Goal: Task Accomplishment & Management: Manage account settings

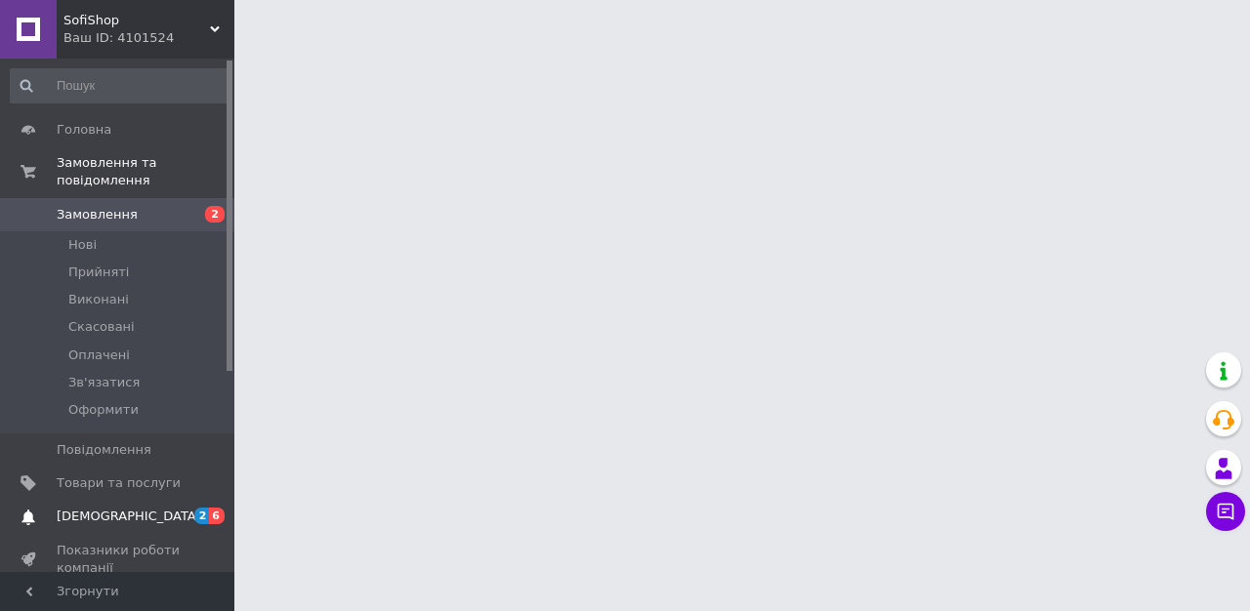
click at [156, 518] on span "[DEMOGRAPHIC_DATA]" at bounding box center [119, 517] width 124 height 18
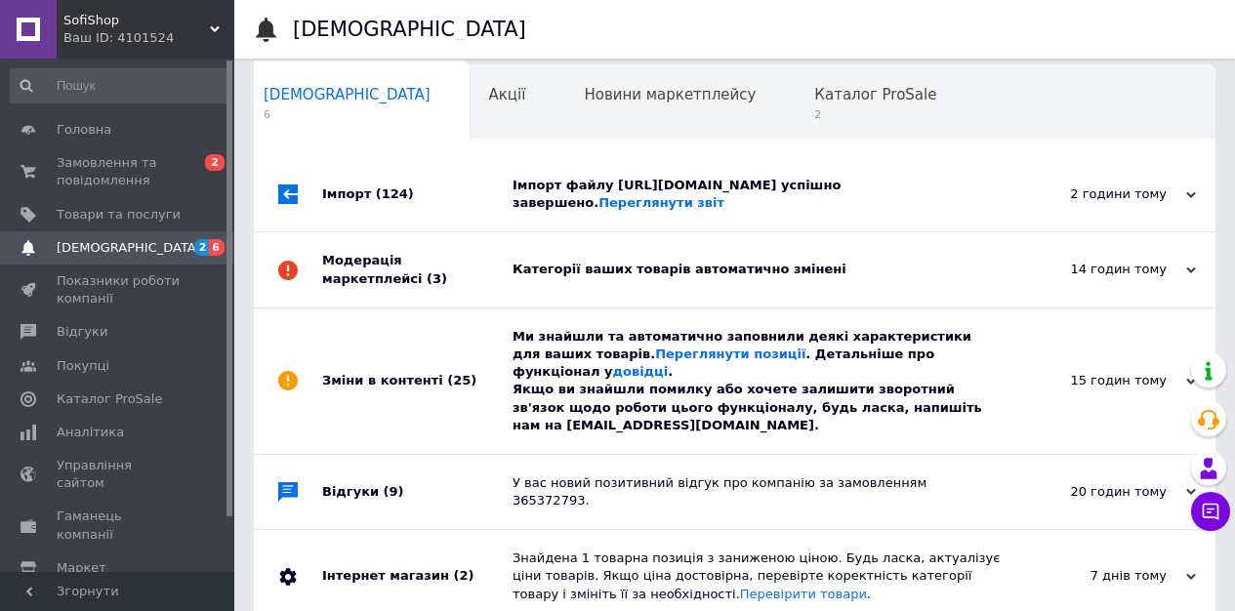
scroll to position [14, 0]
click at [447, 388] on span "(25)" at bounding box center [461, 380] width 29 height 15
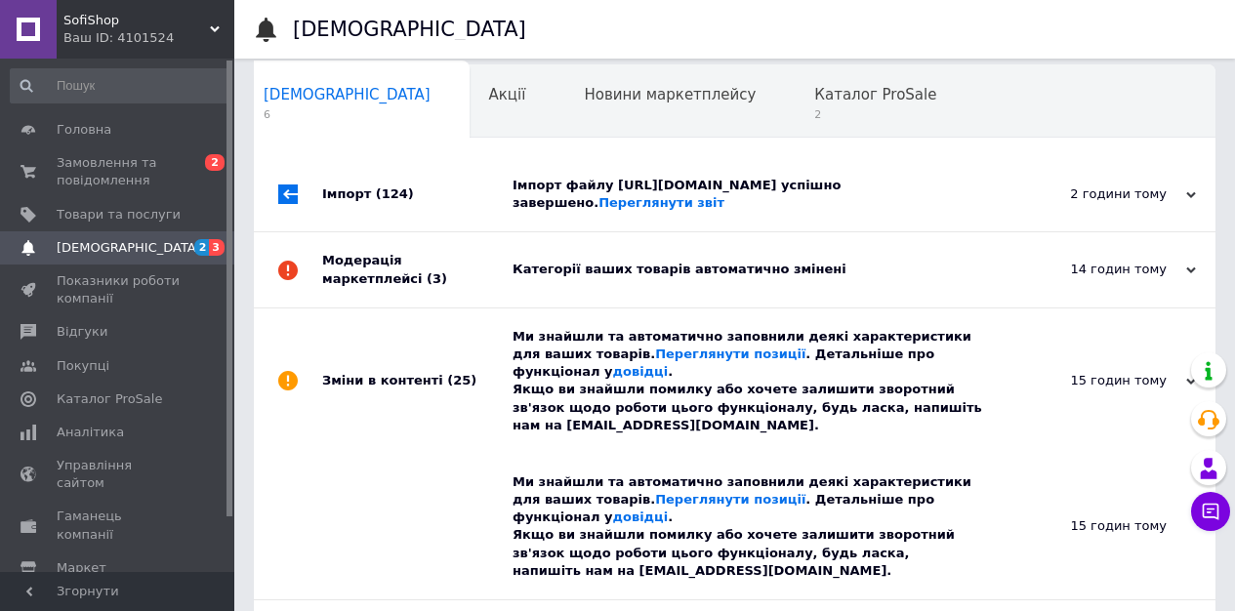
click at [466, 307] on div "Модерація маркетплейсі (3)" at bounding box center [417, 269] width 190 height 74
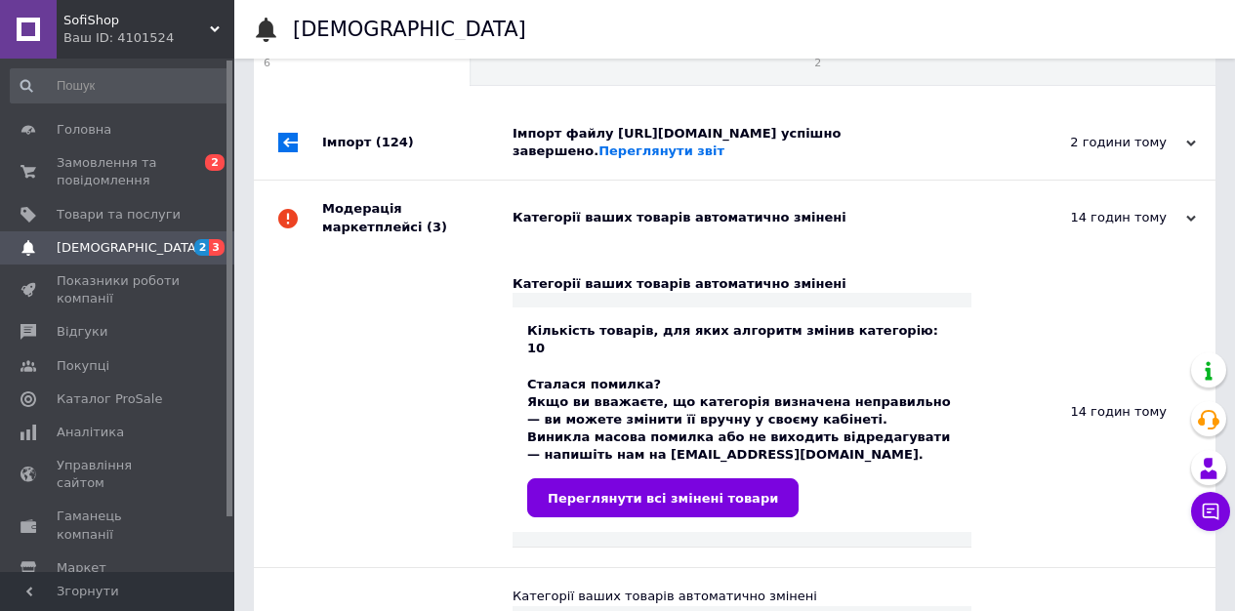
scroll to position [0, 0]
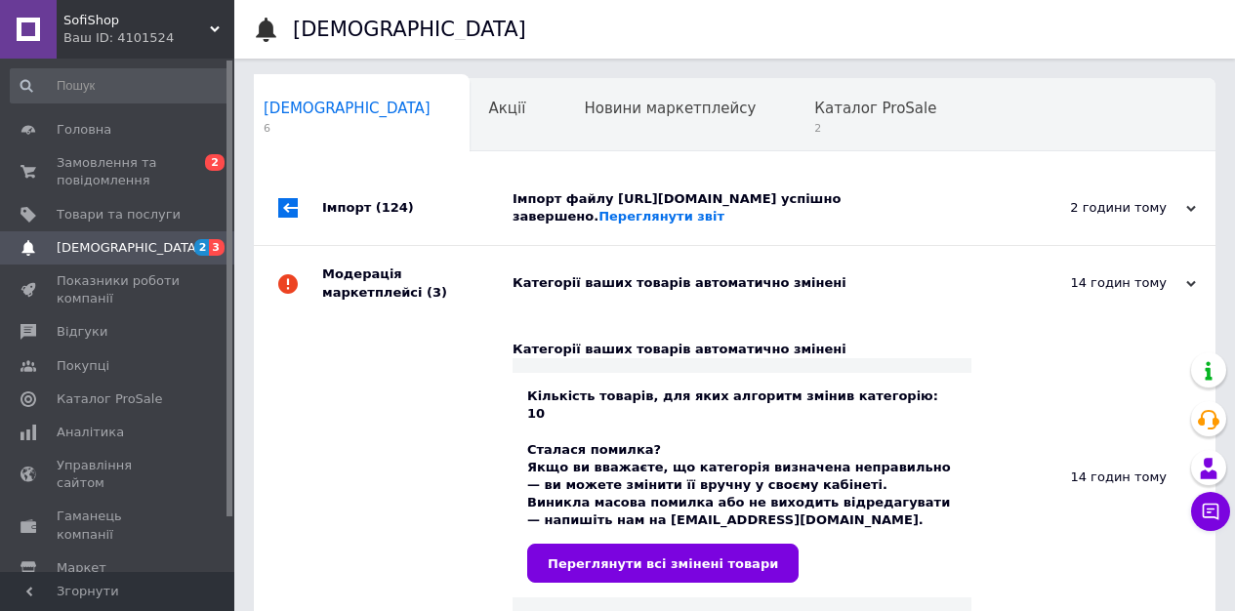
click at [454, 232] on div "Імпорт (124)" at bounding box center [417, 208] width 190 height 74
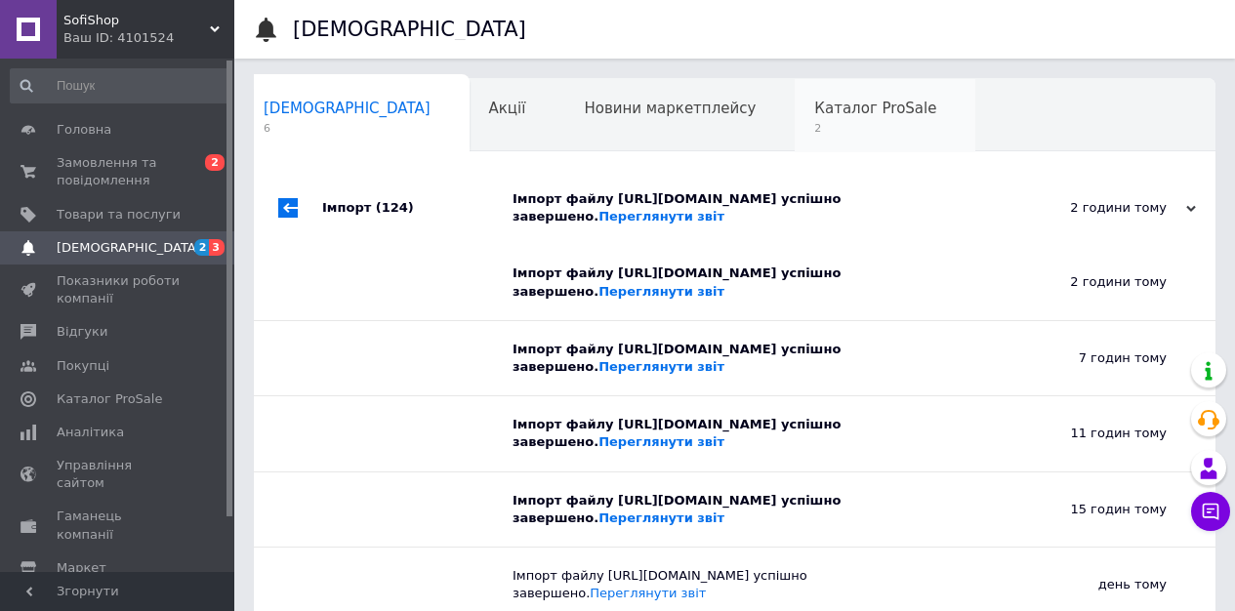
click at [795, 117] on div "Каталог ProSale 2" at bounding box center [885, 116] width 181 height 74
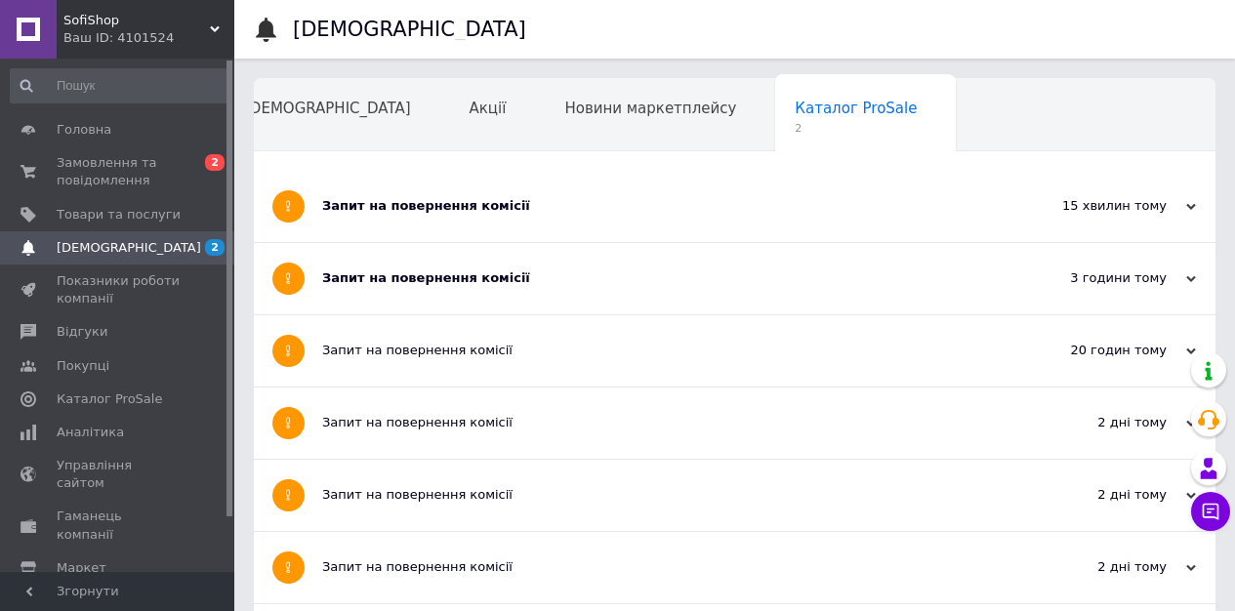
click at [475, 291] on div "Запит на повернення комісії" at bounding box center [661, 278] width 679 height 71
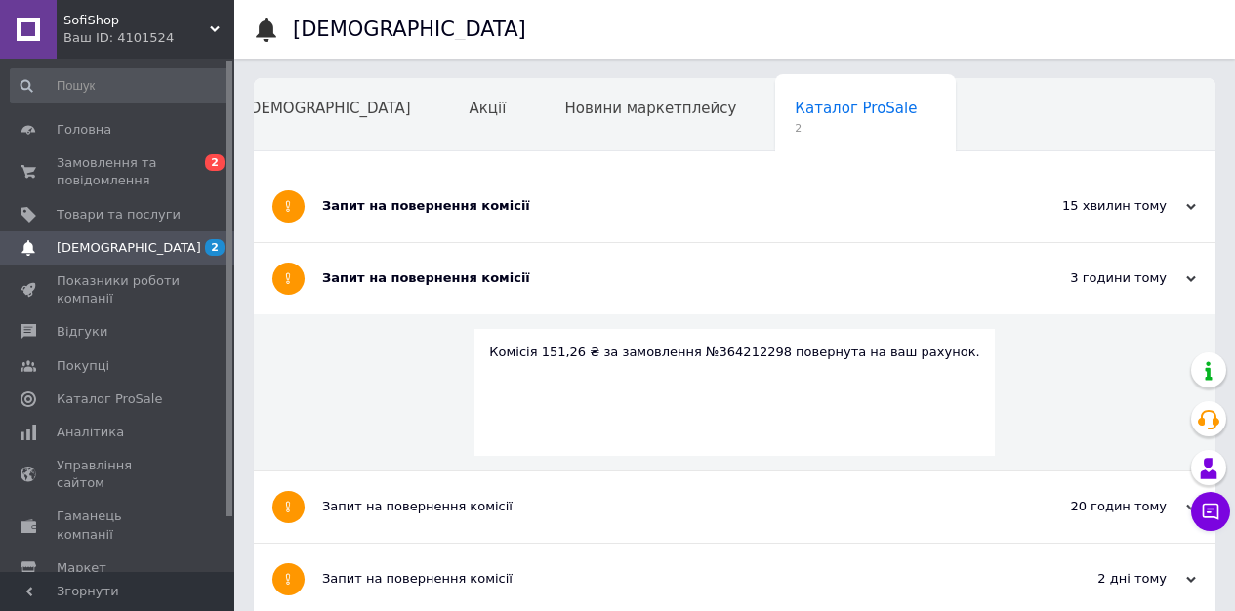
click at [427, 199] on div "Запит на повернення комісії" at bounding box center [661, 206] width 679 height 18
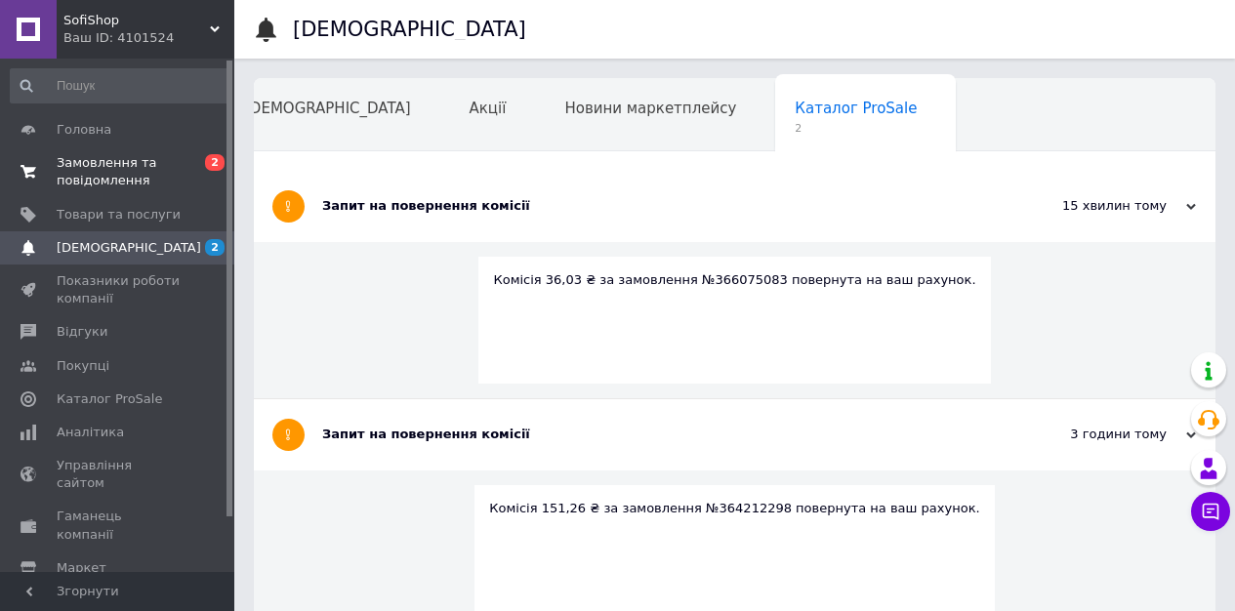
click at [140, 156] on span "Замовлення та повідомлення" at bounding box center [119, 171] width 124 height 35
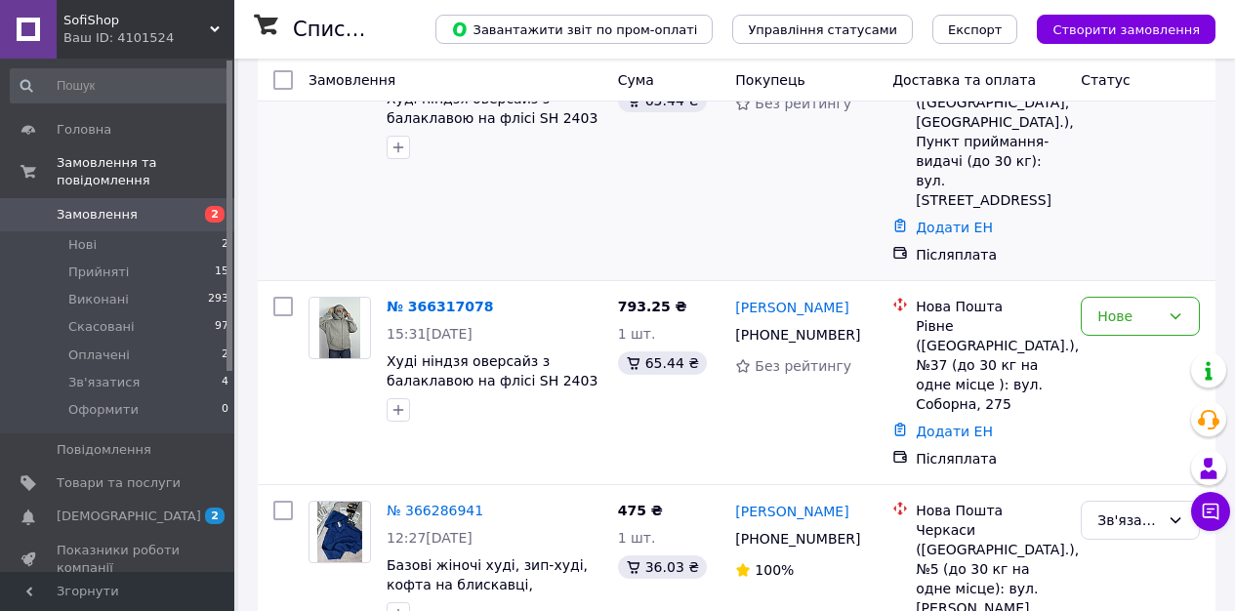
scroll to position [366, 0]
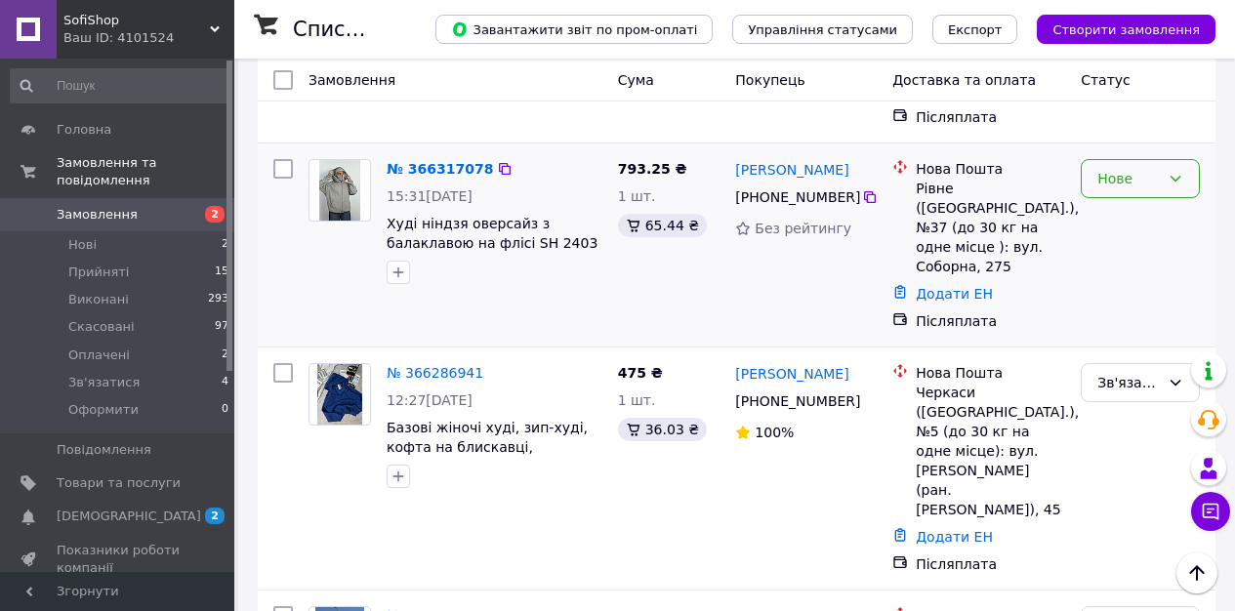
click at [1103, 168] on div "Нове" at bounding box center [1128, 178] width 62 height 21
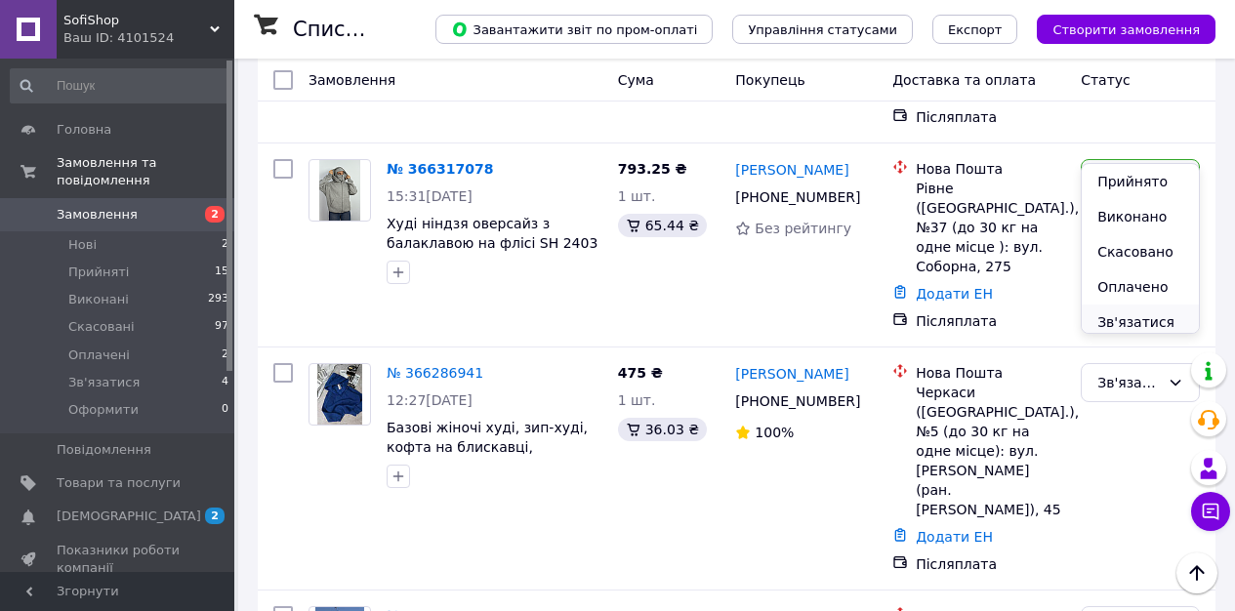
click at [1130, 315] on li "Зв'язатися" at bounding box center [1140, 322] width 117 height 35
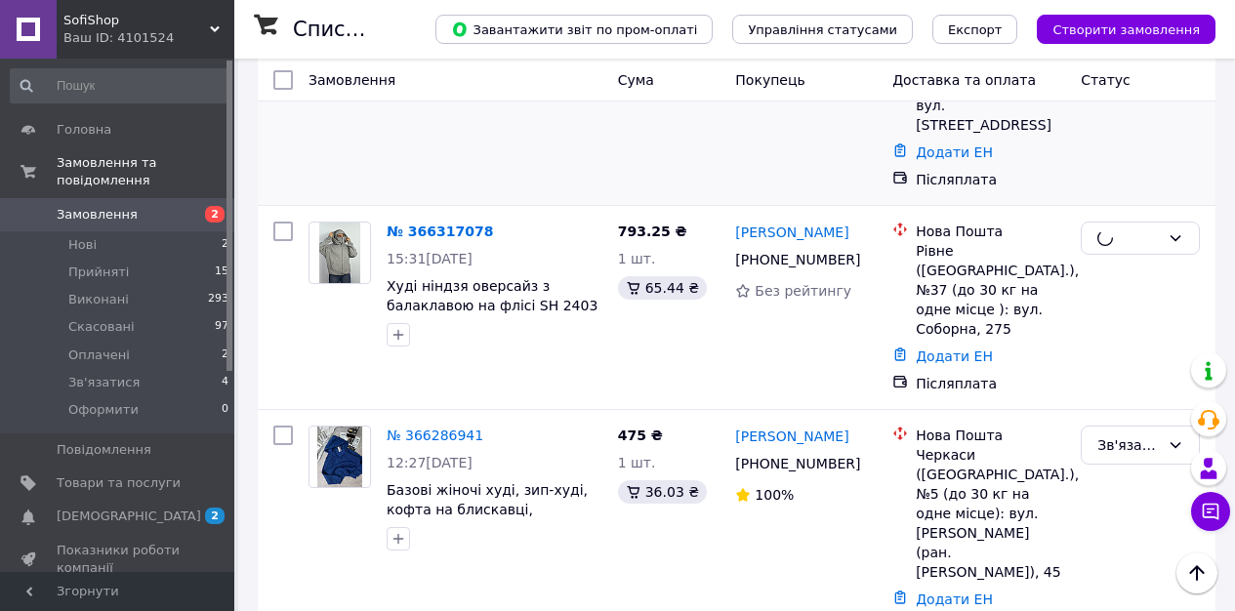
scroll to position [12, 0]
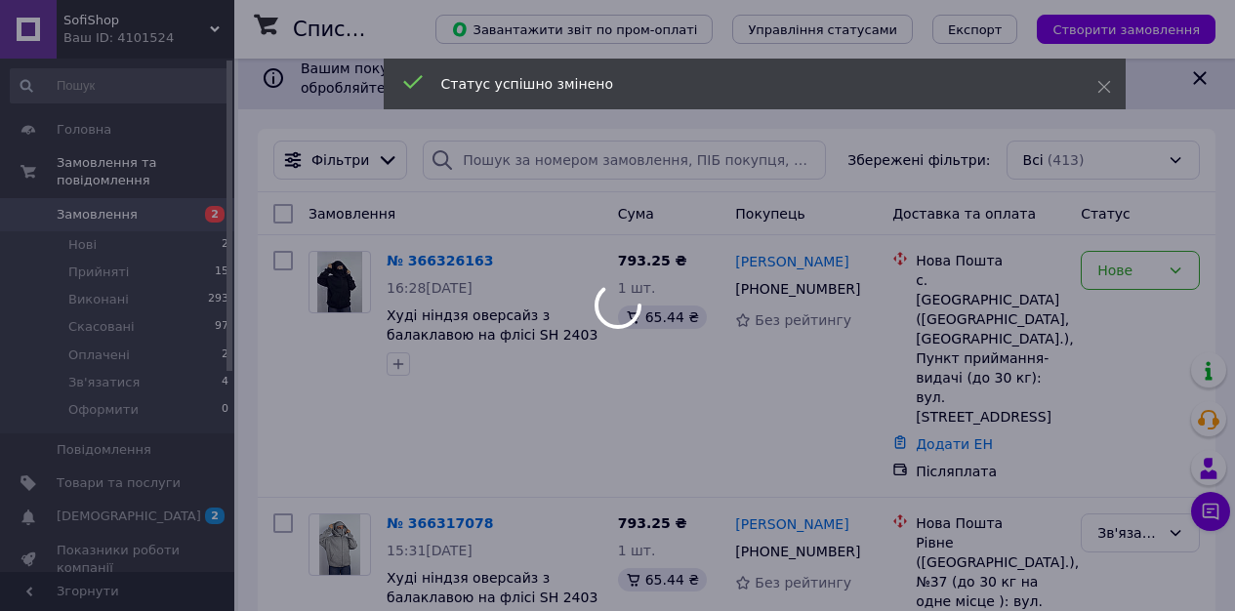
click at [1122, 278] on div at bounding box center [617, 305] width 1235 height 611
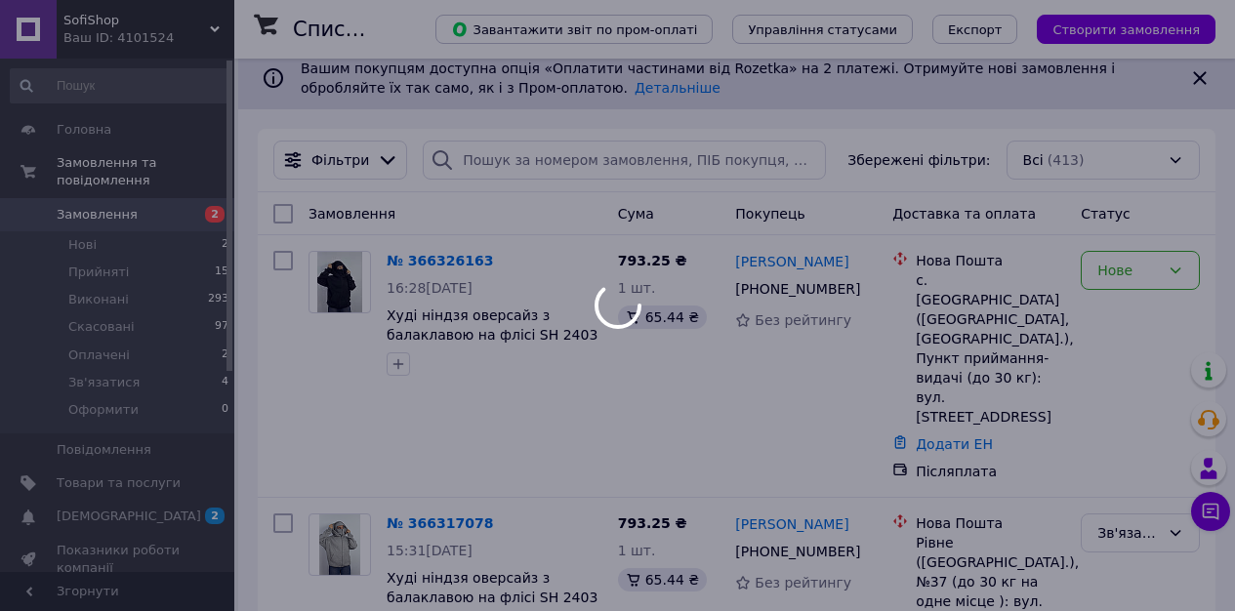
click at [1121, 276] on div at bounding box center [617, 305] width 1235 height 611
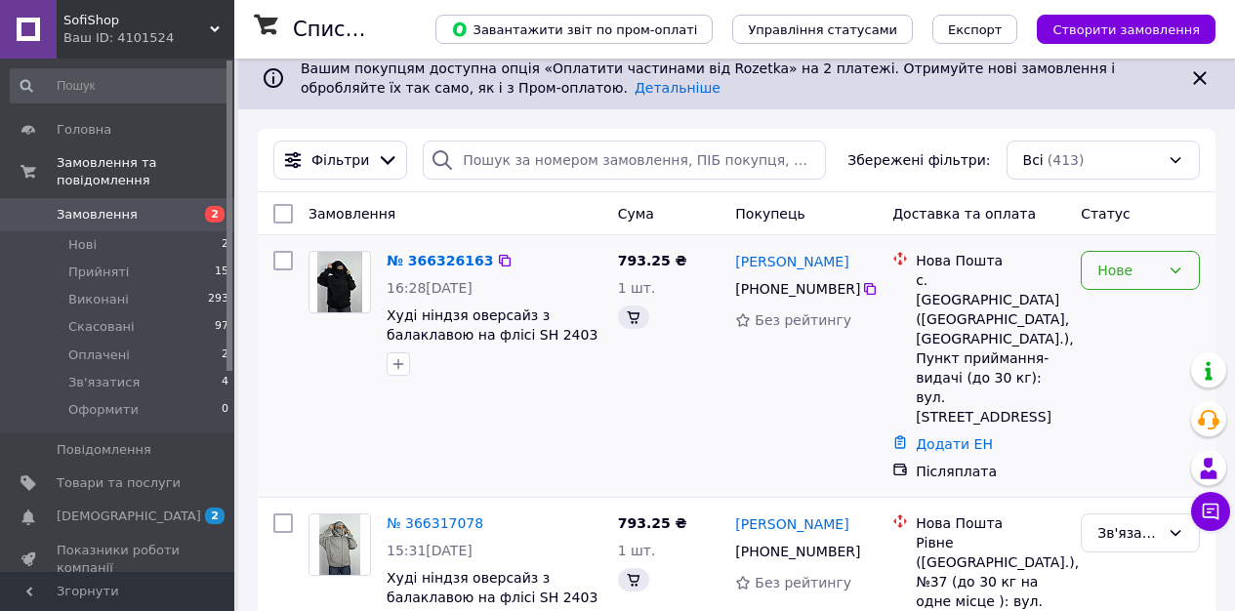
click at [1141, 272] on div "Нове" at bounding box center [1128, 270] width 62 height 21
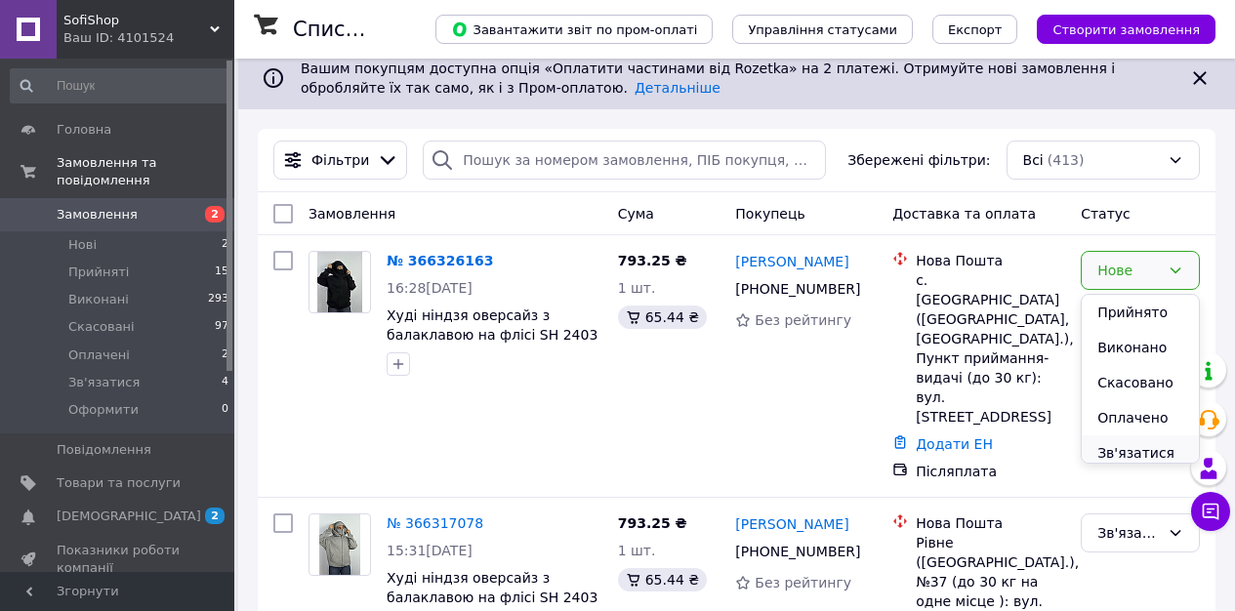
click at [1133, 461] on li "Зв'язатися" at bounding box center [1140, 452] width 117 height 35
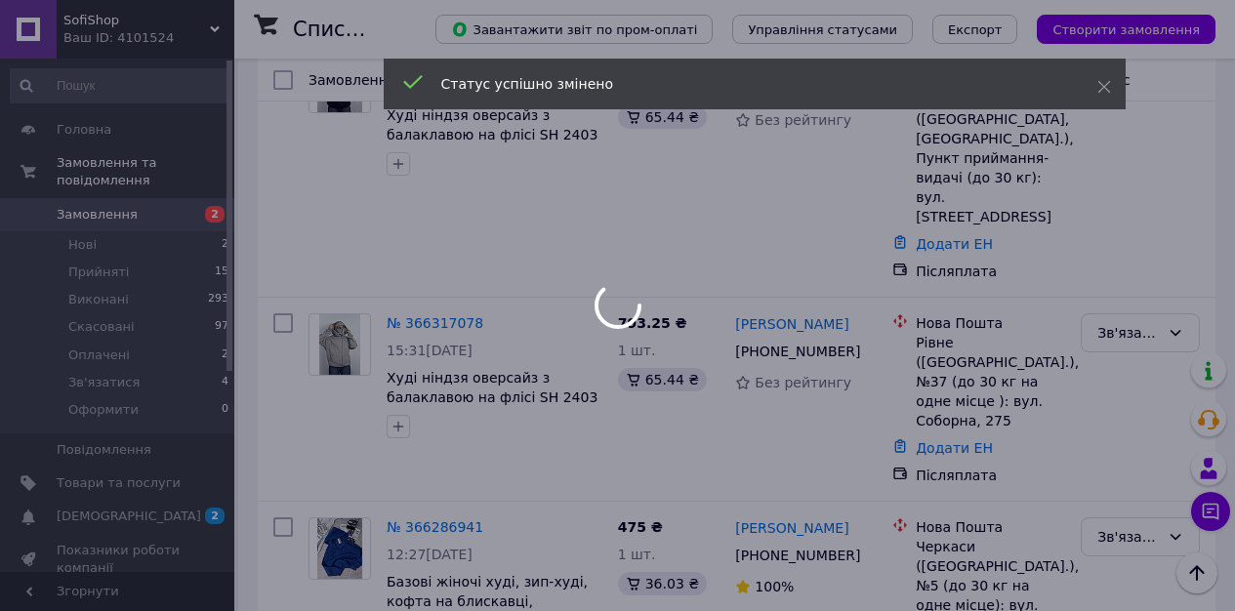
scroll to position [155, 0]
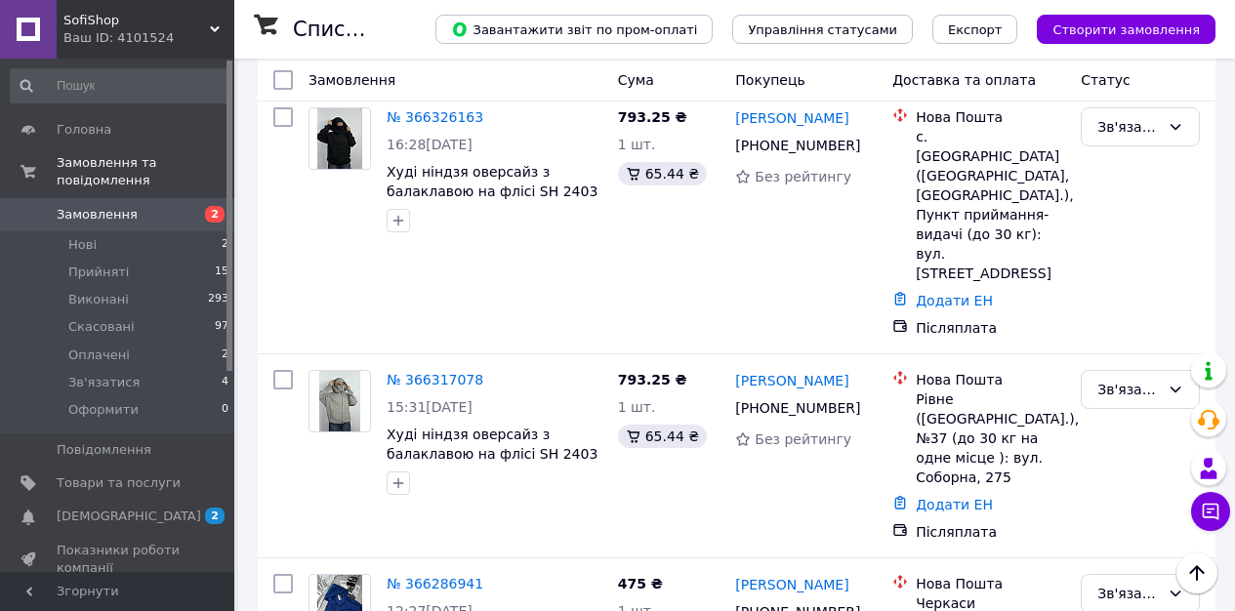
click at [102, 248] on li "Нові 2" at bounding box center [120, 244] width 240 height 27
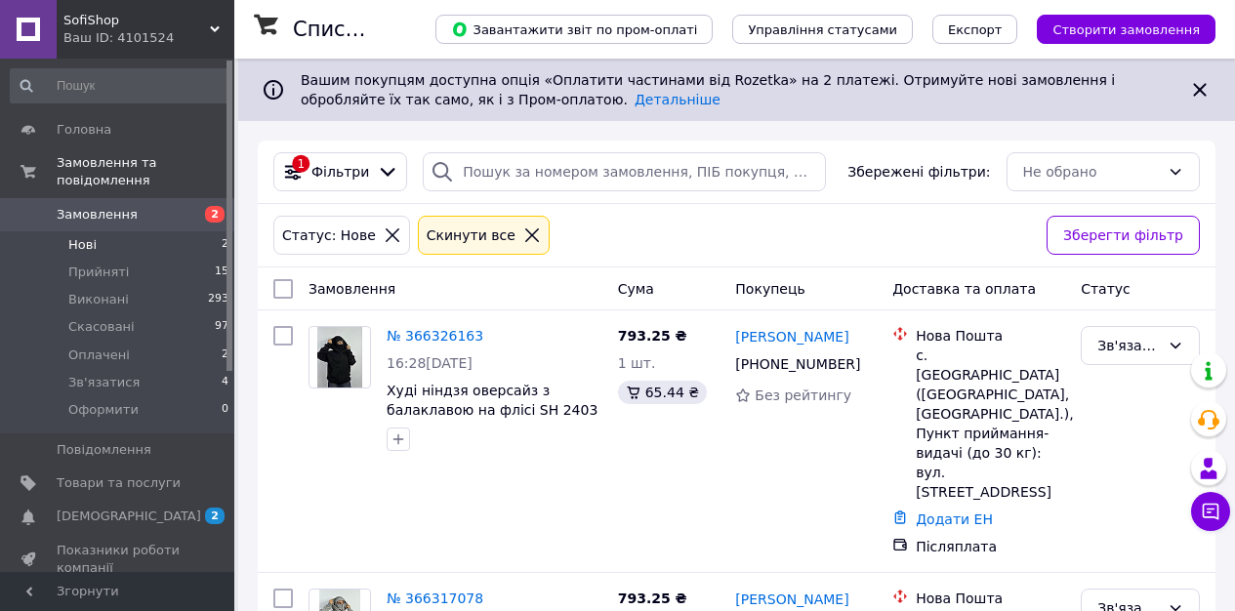
click at [154, 244] on li "Нові 2" at bounding box center [120, 244] width 240 height 27
click at [141, 279] on li "Прийняті 15" at bounding box center [120, 272] width 240 height 27
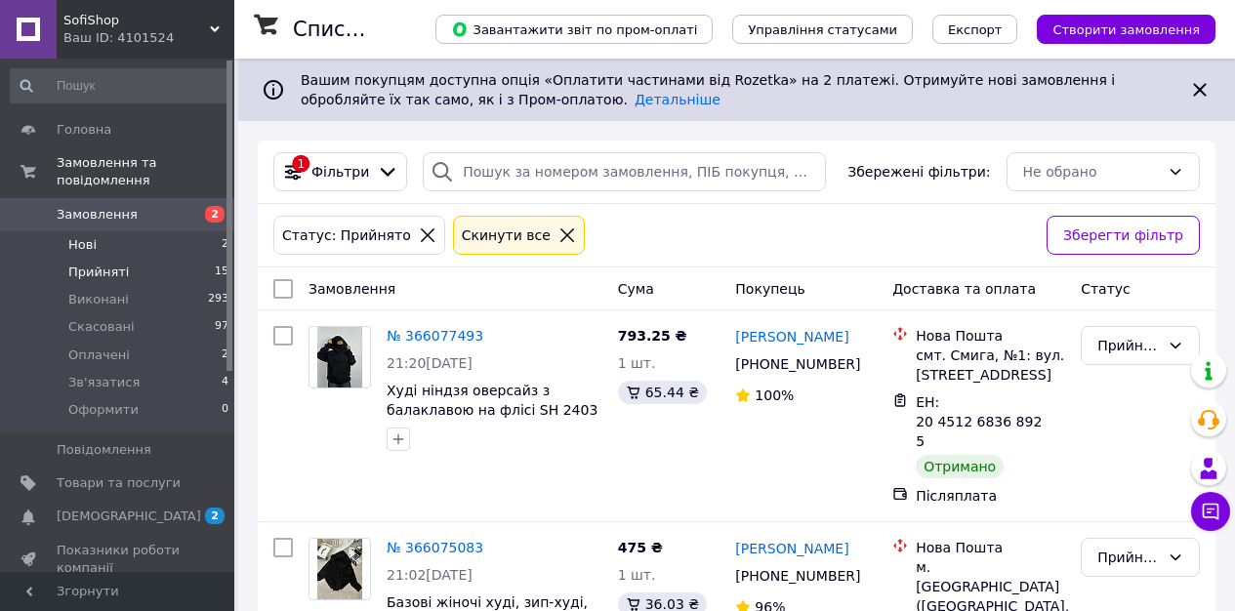
click at [119, 243] on li "Нові 2" at bounding box center [120, 244] width 240 height 27
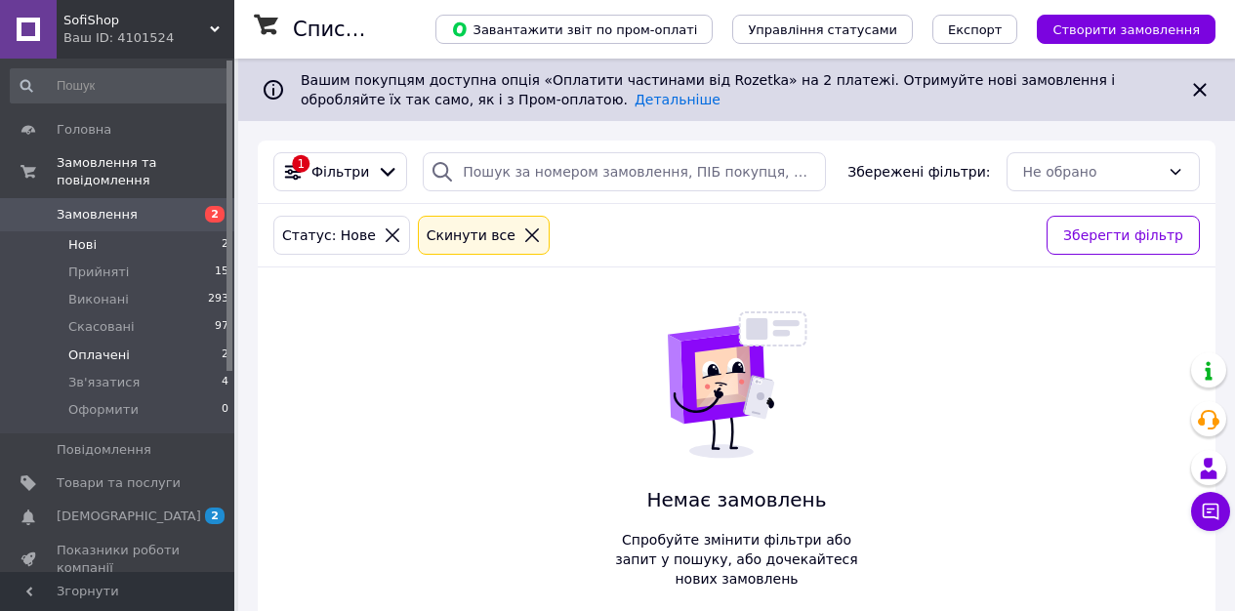
click at [144, 351] on li "Оплачені 2" at bounding box center [120, 355] width 240 height 27
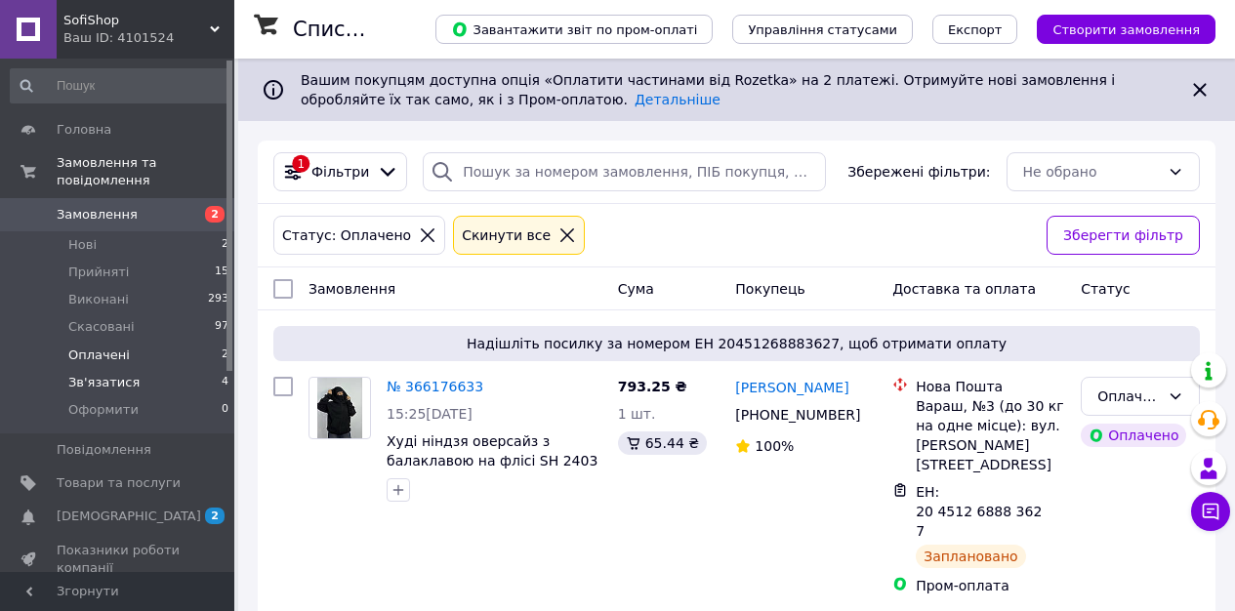
click at [141, 373] on li "Зв'язатися 4" at bounding box center [120, 382] width 240 height 27
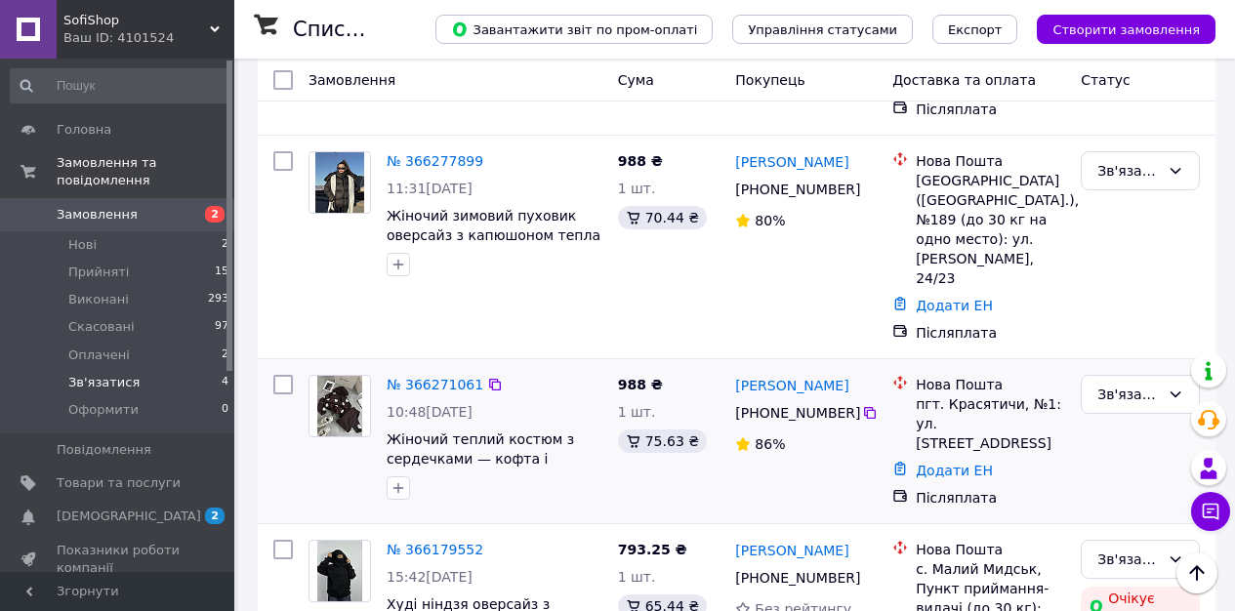
scroll to position [448, 0]
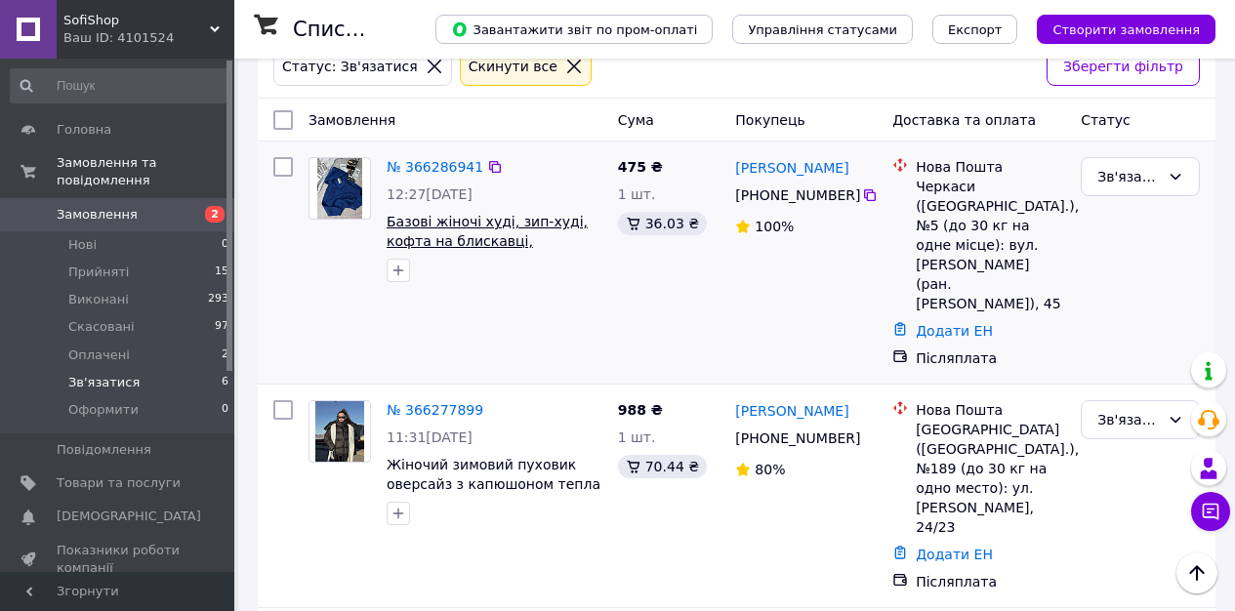
scroll to position [150, 0]
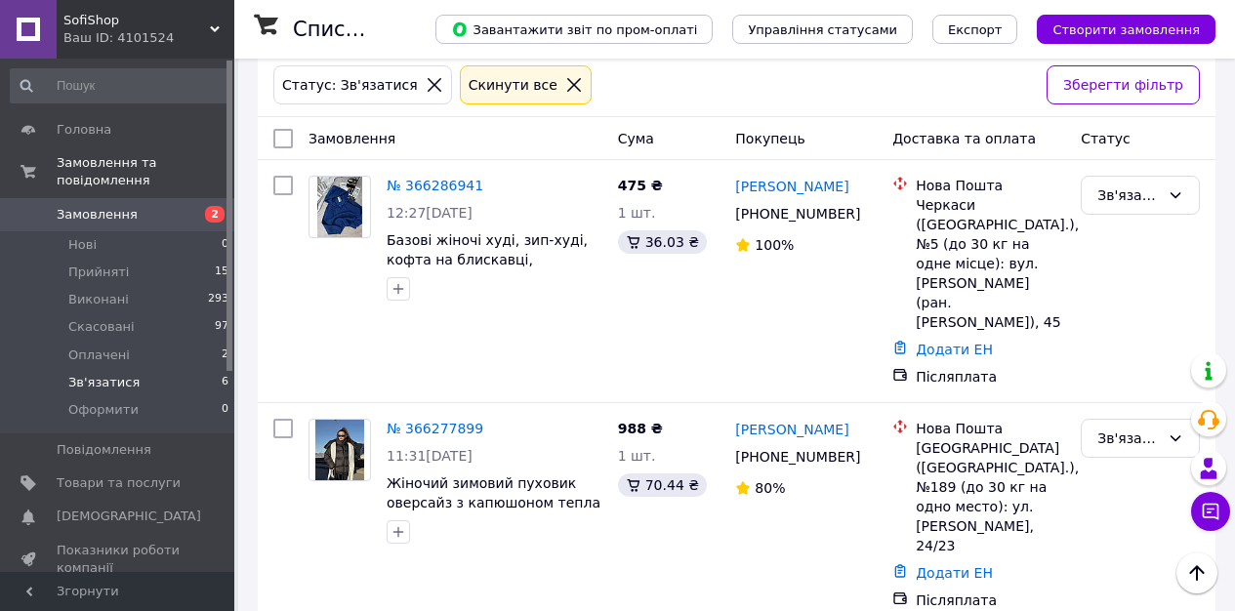
click at [124, 385] on span "Зв'язатися" at bounding box center [103, 383] width 71 height 18
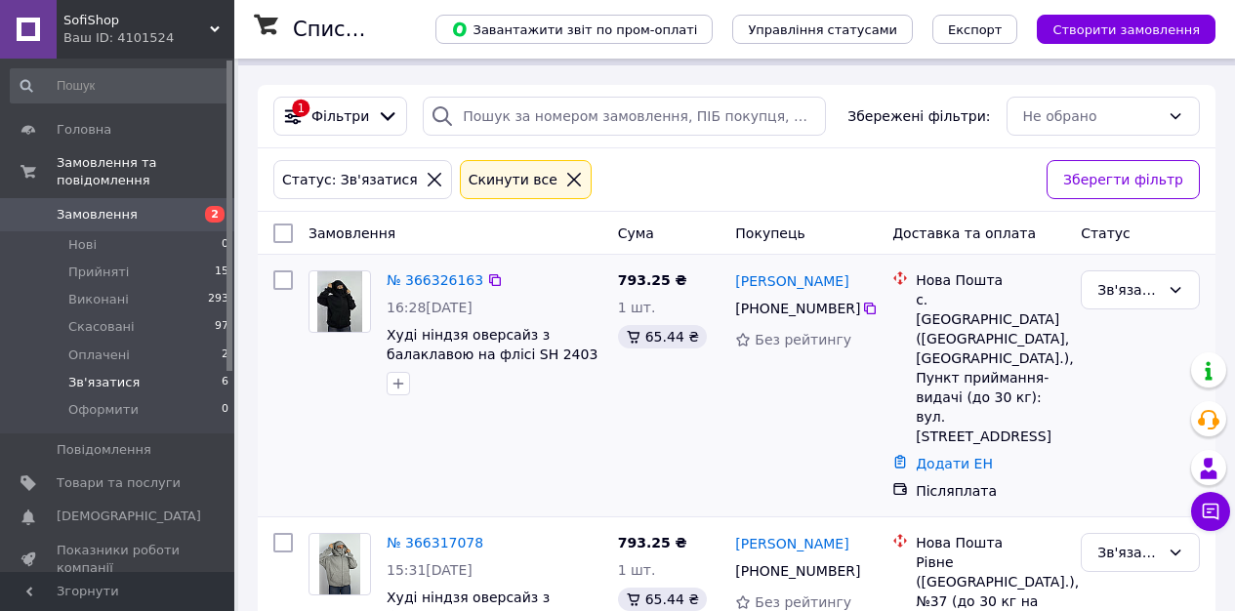
scroll to position [75, 0]
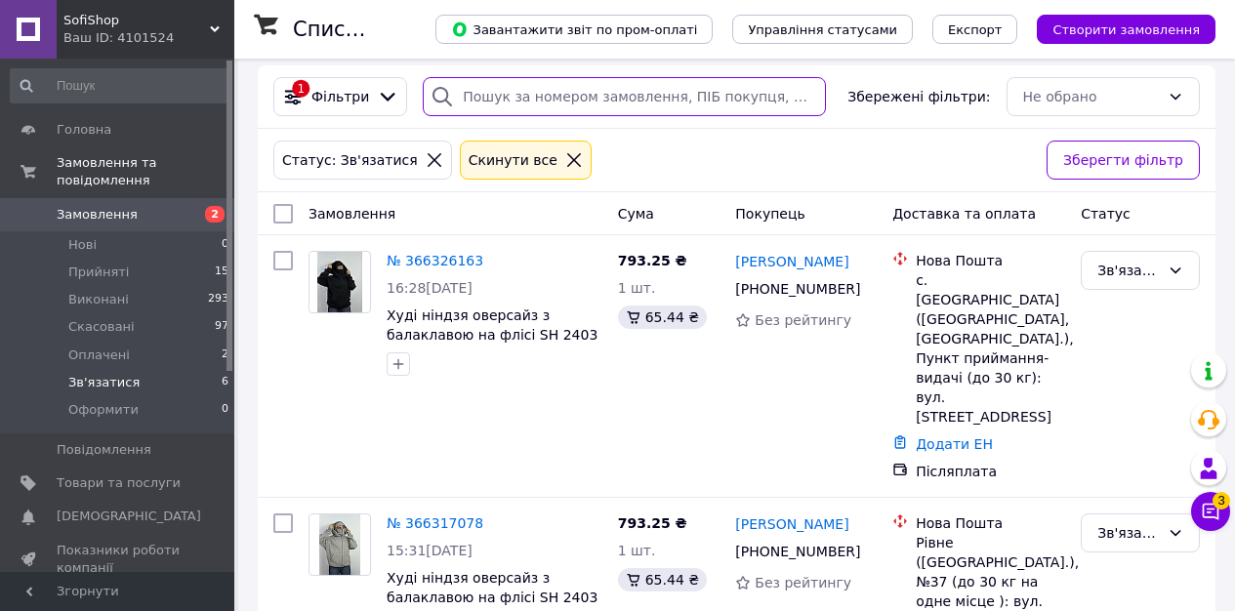
click at [531, 111] on input "search" at bounding box center [624, 96] width 403 height 39
paste input "+380683572683"
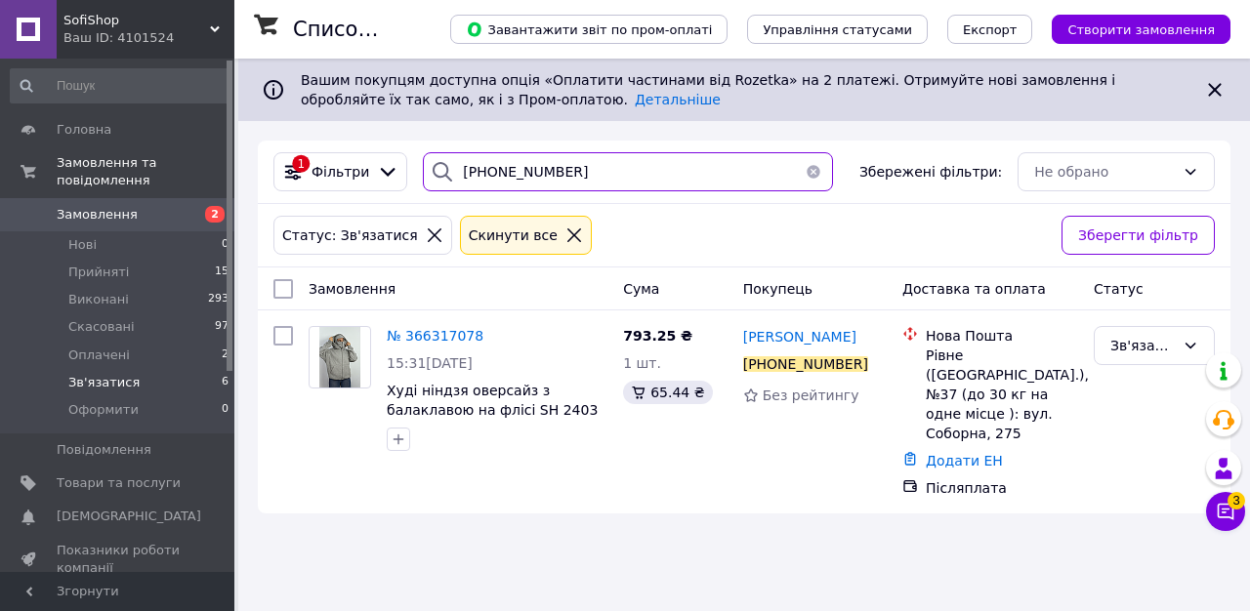
type input "+380683572683"
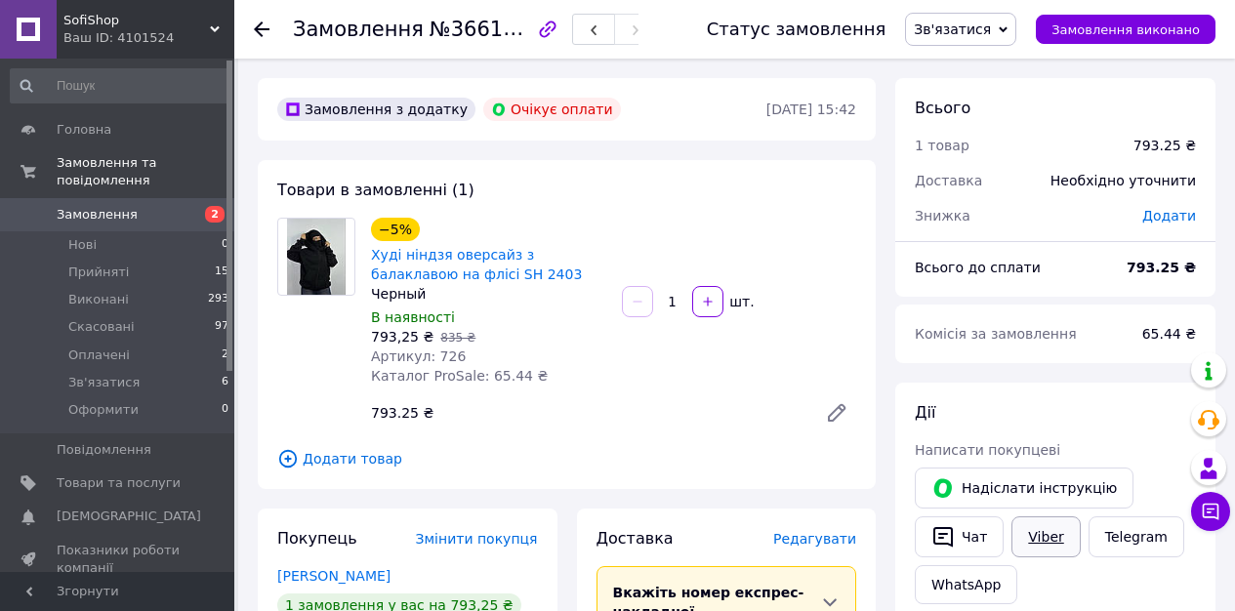
click at [1049, 525] on link "Viber" at bounding box center [1045, 536] width 68 height 41
click at [991, 28] on span "Зв'язатися" at bounding box center [952, 29] width 77 height 16
click at [989, 128] on li "Скасовано" at bounding box center [960, 126] width 109 height 29
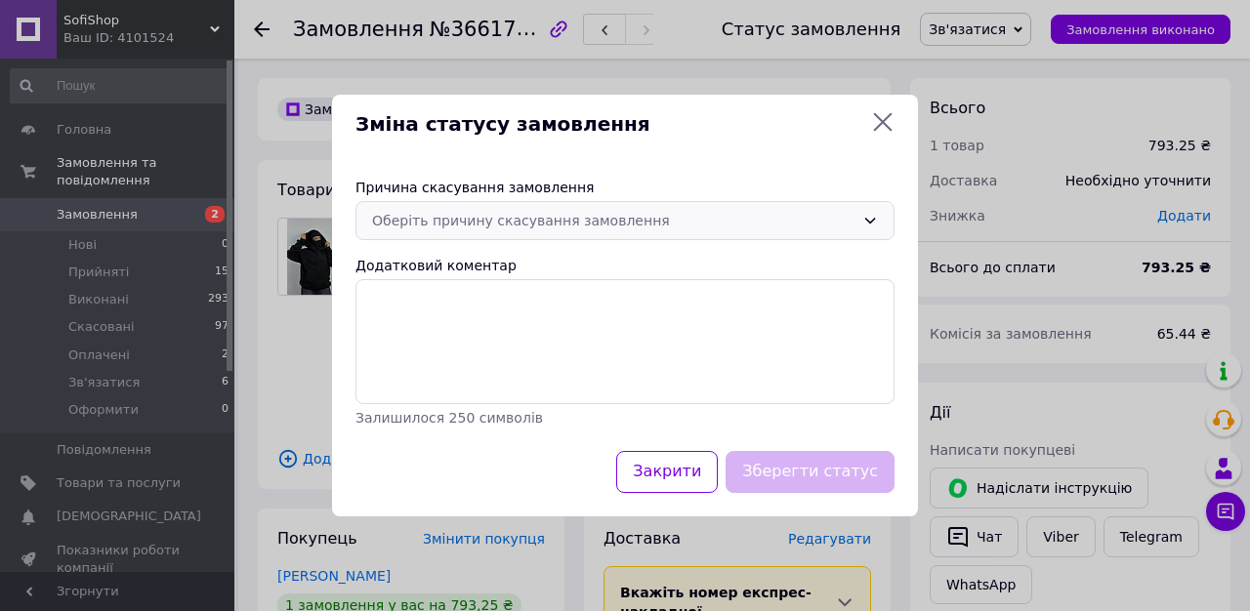
click at [437, 208] on div "Оберіть причину скасування замовлення" at bounding box center [624, 220] width 539 height 39
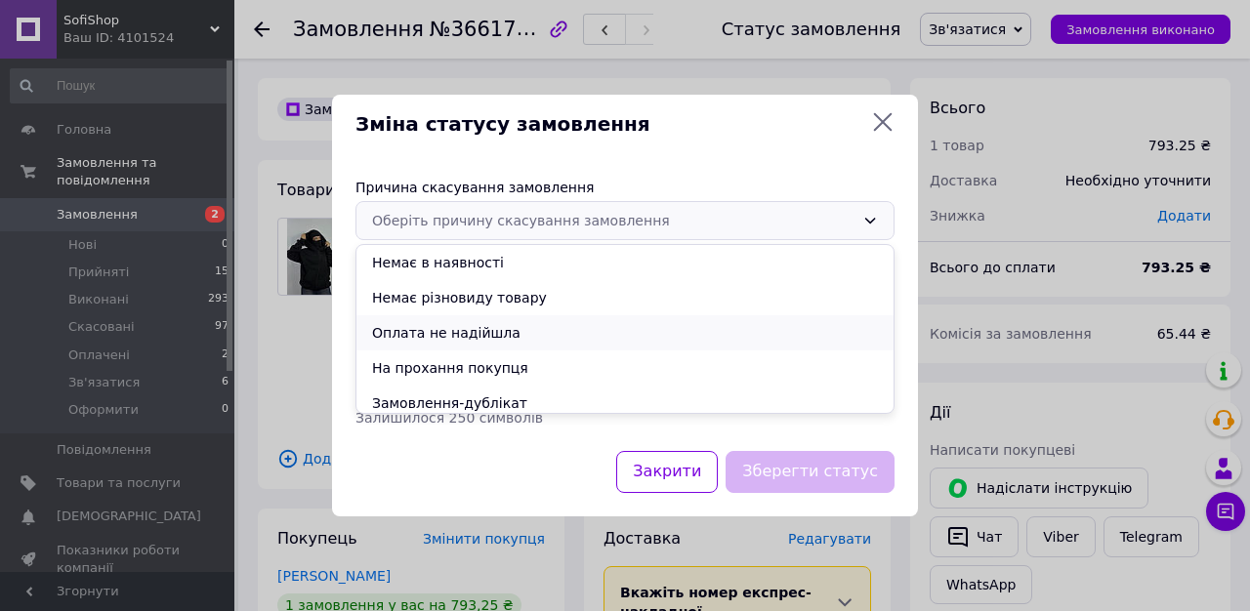
click at [448, 347] on li "Оплата не надійшла" at bounding box center [624, 332] width 537 height 35
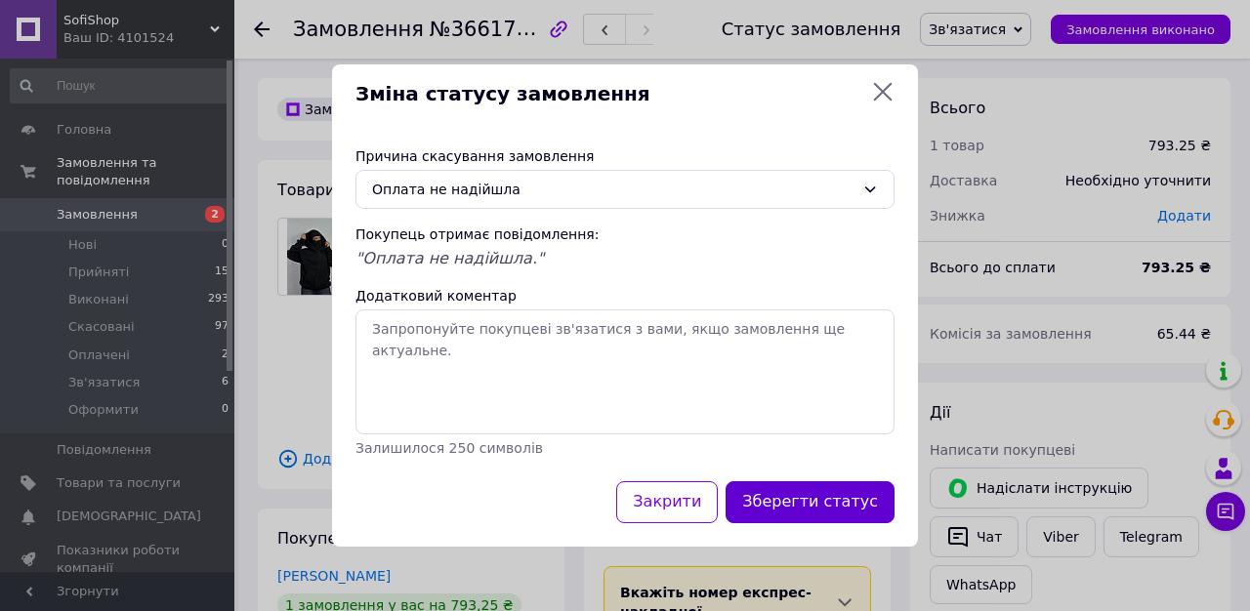
click at [816, 493] on button "Зберегти статус" at bounding box center [809, 502] width 169 height 42
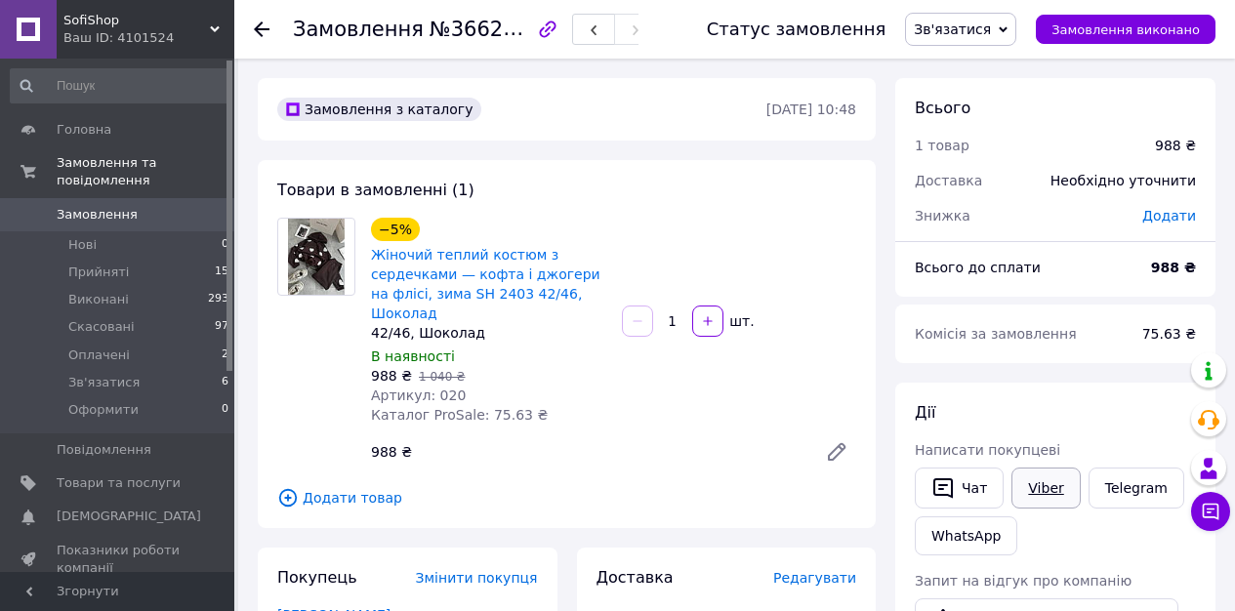
click at [1051, 499] on link "Viber" at bounding box center [1045, 488] width 68 height 41
click at [445, 35] on span "№366271061" at bounding box center [499, 29] width 139 height 24
click at [451, 34] on span "№366271061" at bounding box center [499, 29] width 139 height 24
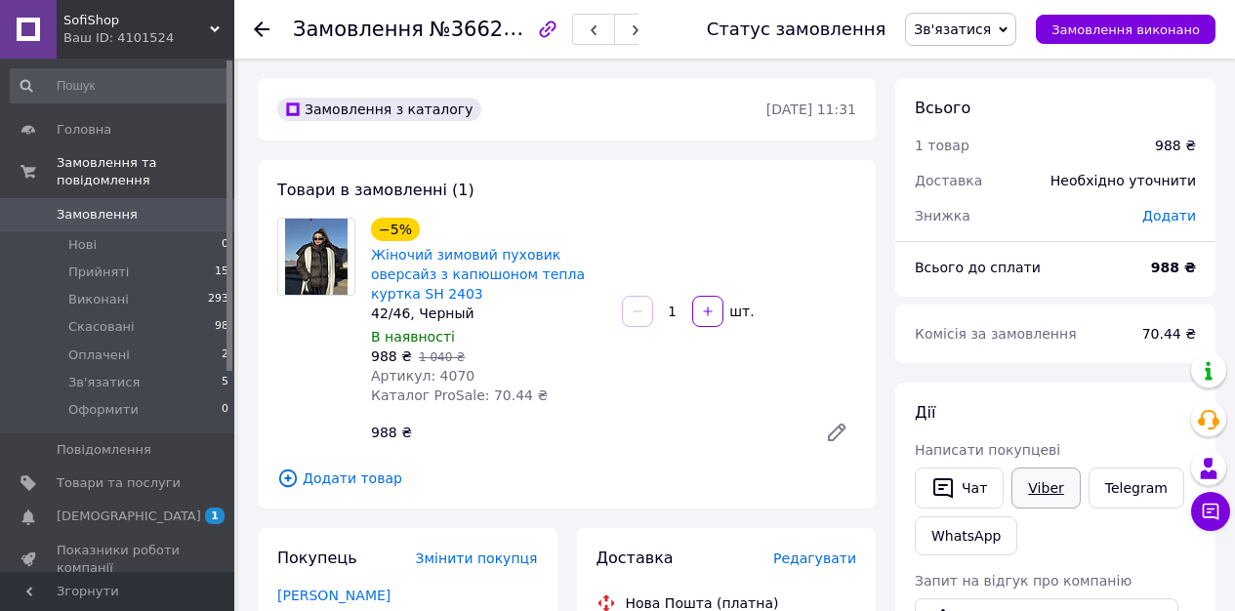
click at [1058, 501] on link "Viber" at bounding box center [1045, 488] width 68 height 41
click at [467, 34] on span "№366277899" at bounding box center [499, 29] width 139 height 24
copy span "366277899"
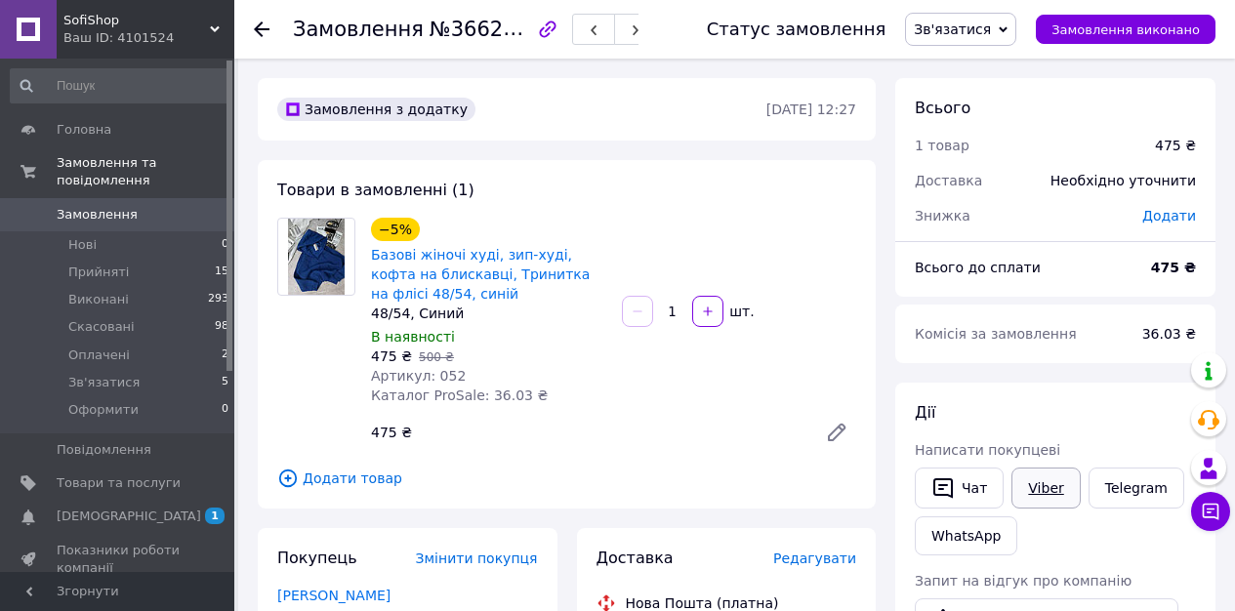
click at [1040, 492] on link "Viber" at bounding box center [1045, 488] width 68 height 41
click at [452, 26] on span "№366286941" at bounding box center [499, 29] width 139 height 24
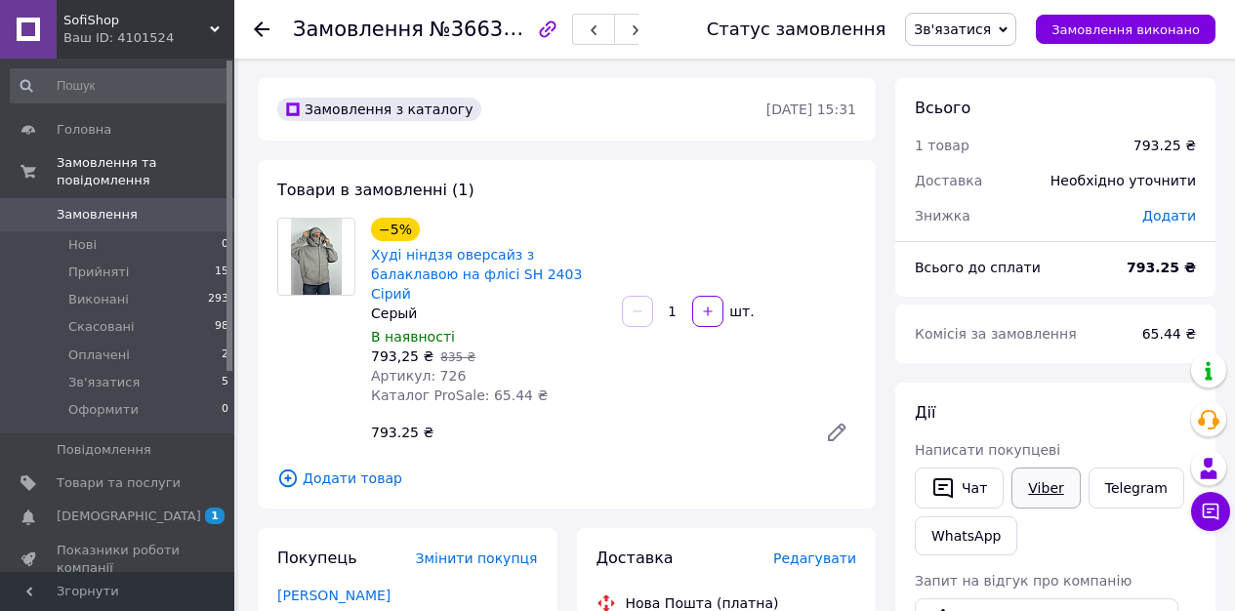
click at [1049, 487] on link "Viber" at bounding box center [1045, 488] width 68 height 41
click at [483, 26] on span "№366317078" at bounding box center [499, 29] width 139 height 24
copy span "366317078"
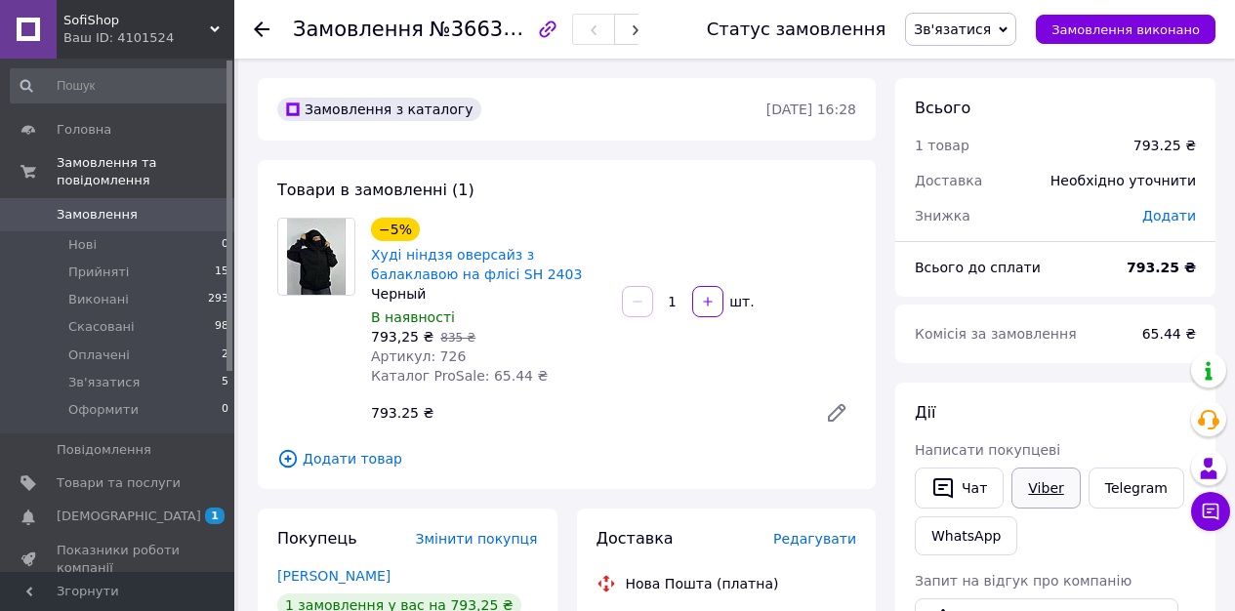
click at [1035, 485] on link "Viber" at bounding box center [1045, 488] width 68 height 41
click at [457, 34] on span "№366326163" at bounding box center [499, 29] width 139 height 24
